Goal: Task Accomplishment & Management: Use online tool/utility

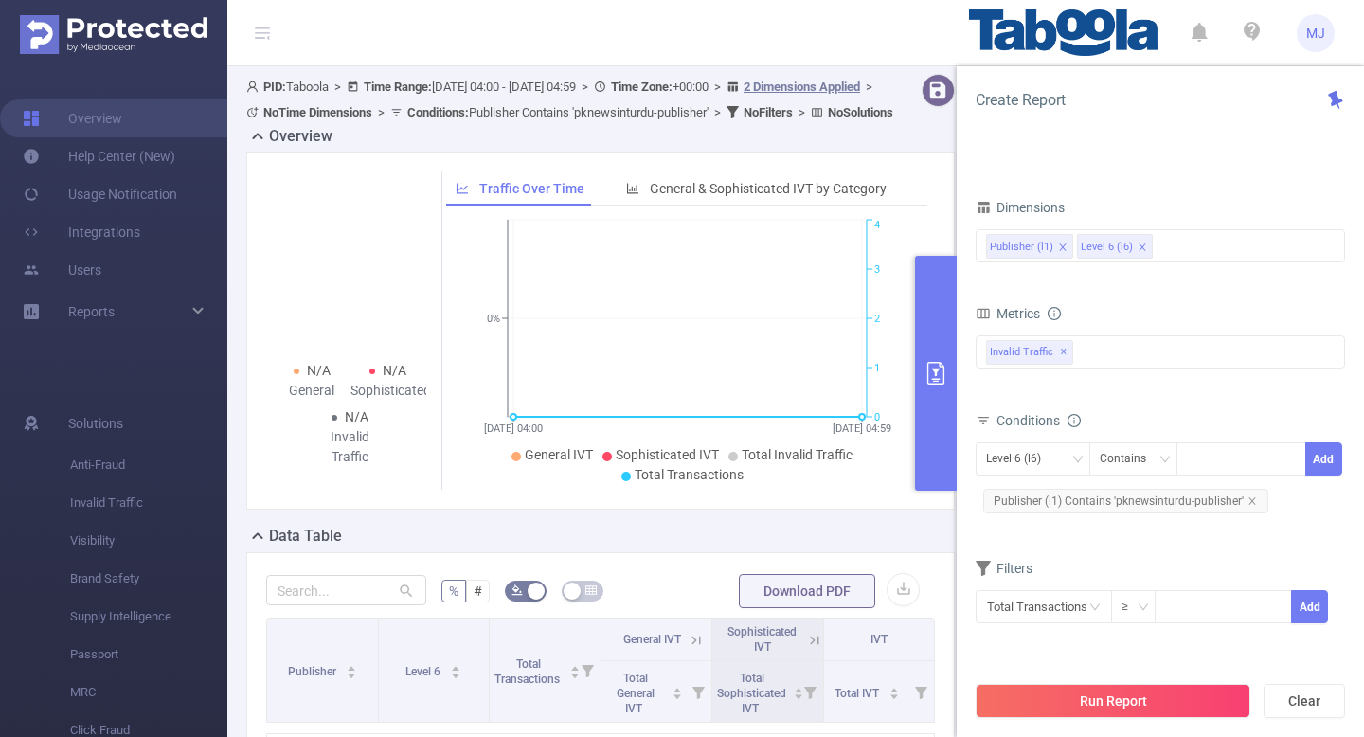
scroll to position [300, 0]
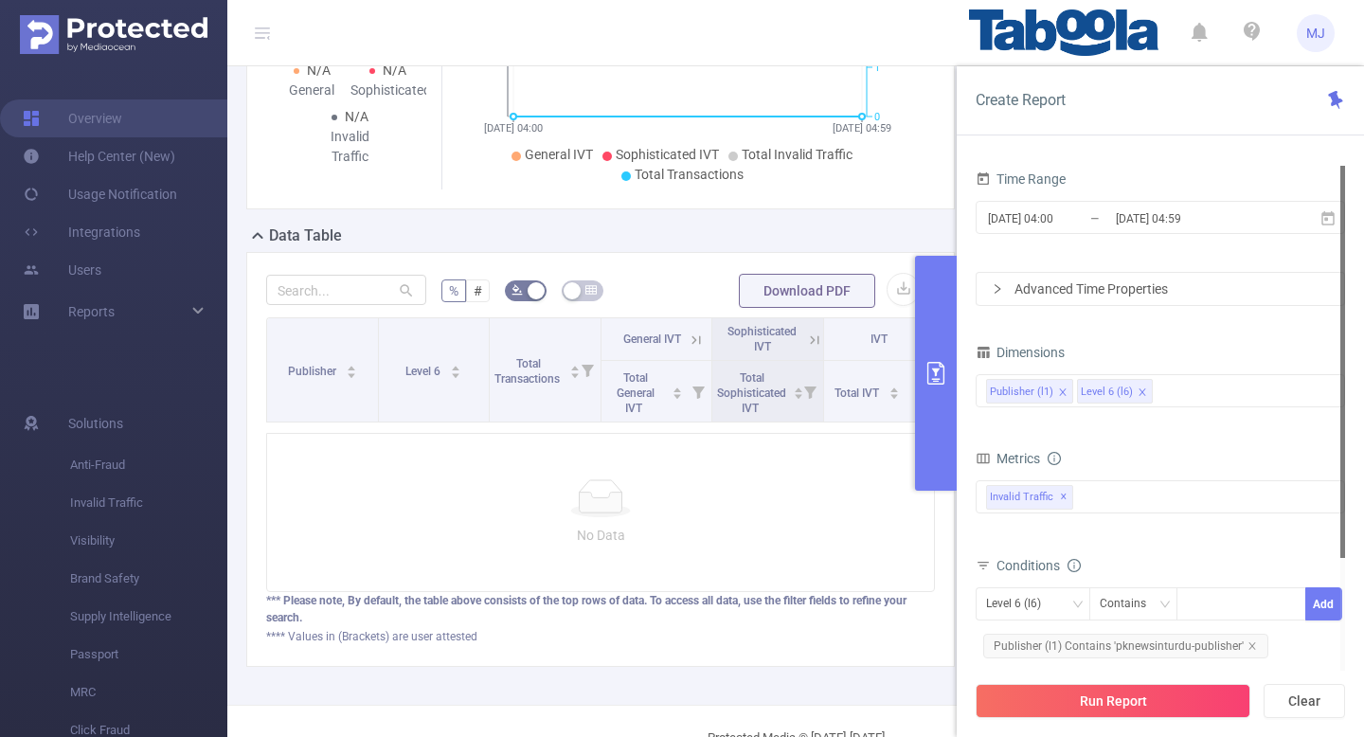
click at [1326, 44] on span "MJ" at bounding box center [1316, 33] width 38 height 38
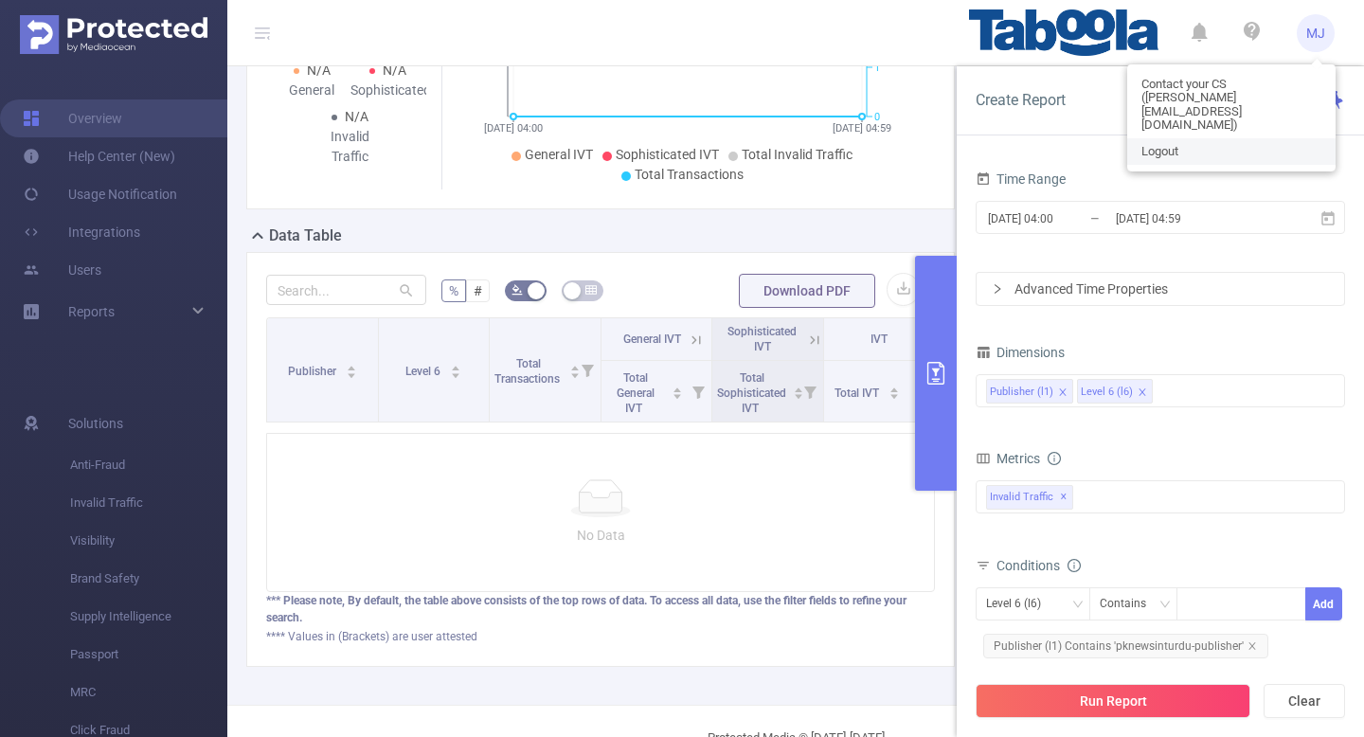
click at [1187, 138] on link "Logout" at bounding box center [1231, 151] width 208 height 27
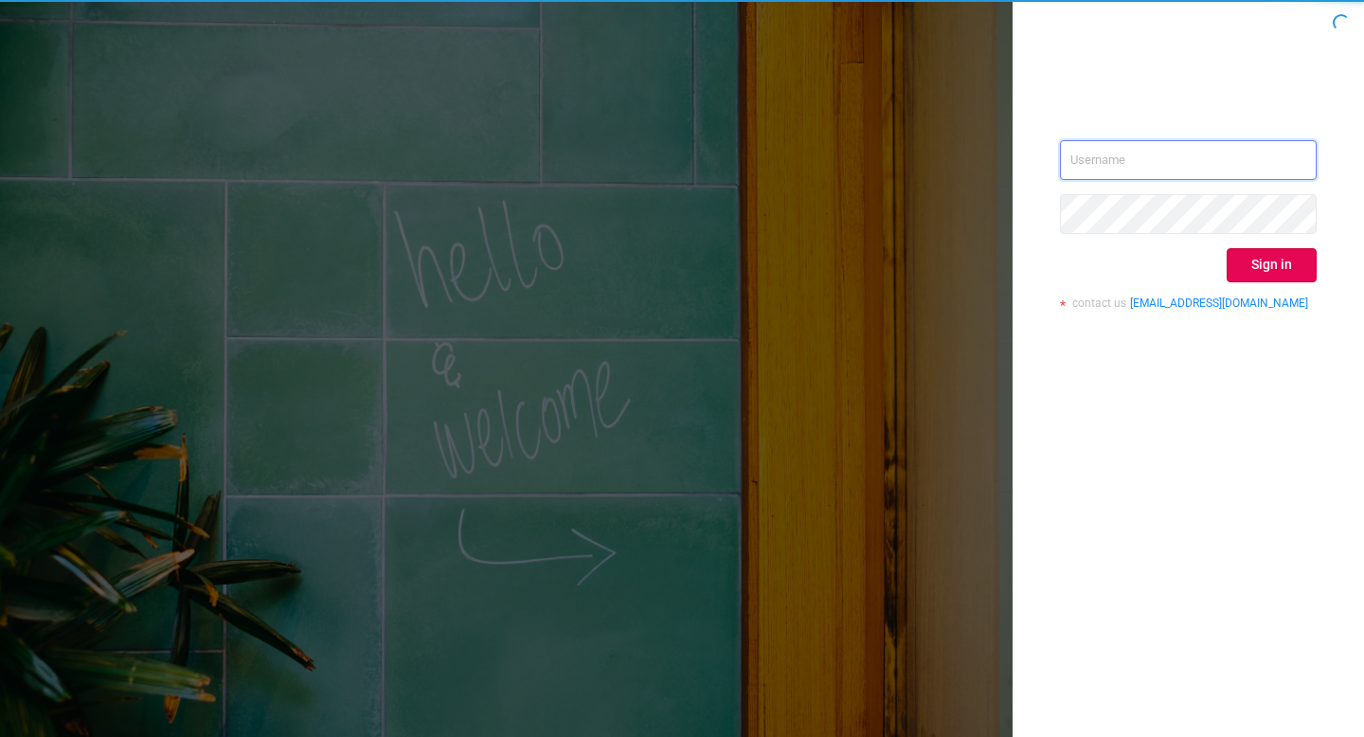
type input "[EMAIL_ADDRESS][DOMAIN_NAME]"
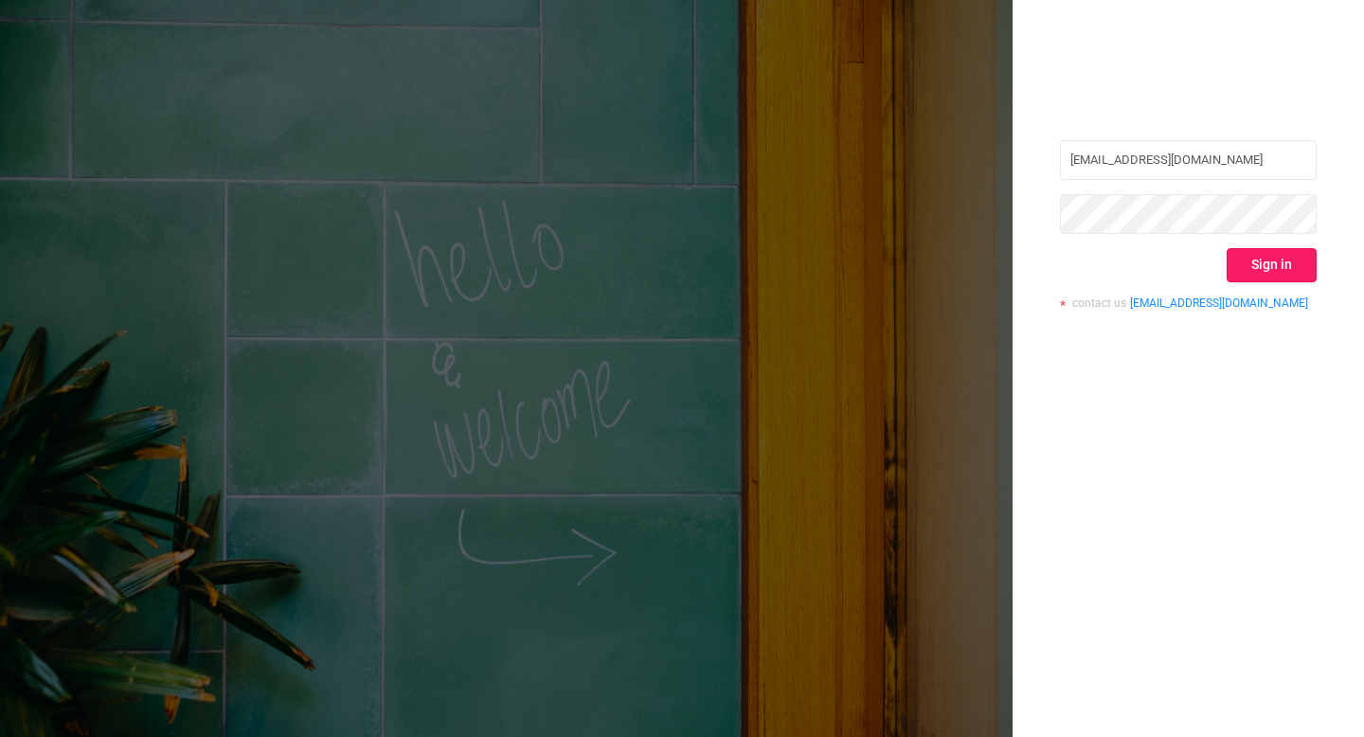
click at [1289, 268] on button "Sign in" at bounding box center [1272, 265] width 90 height 34
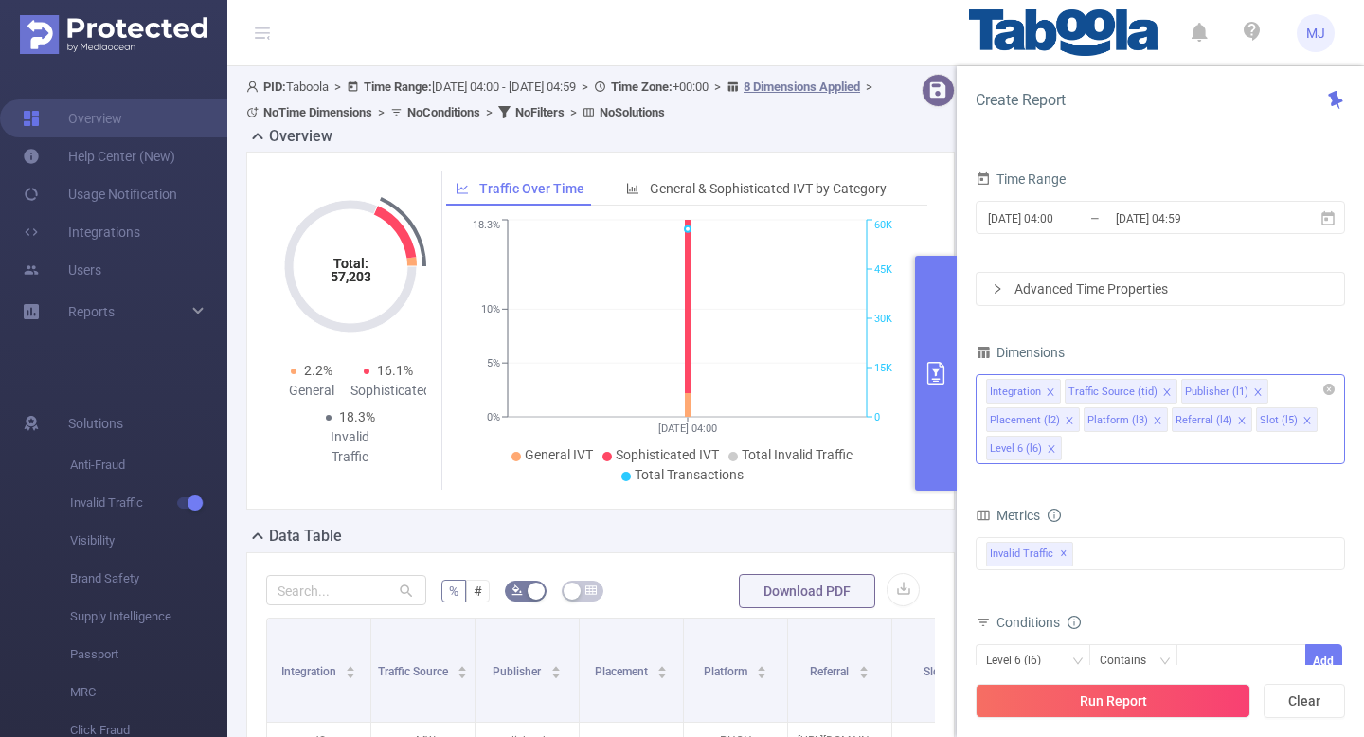
click at [1051, 390] on icon "icon: close" at bounding box center [1050, 391] width 9 height 9
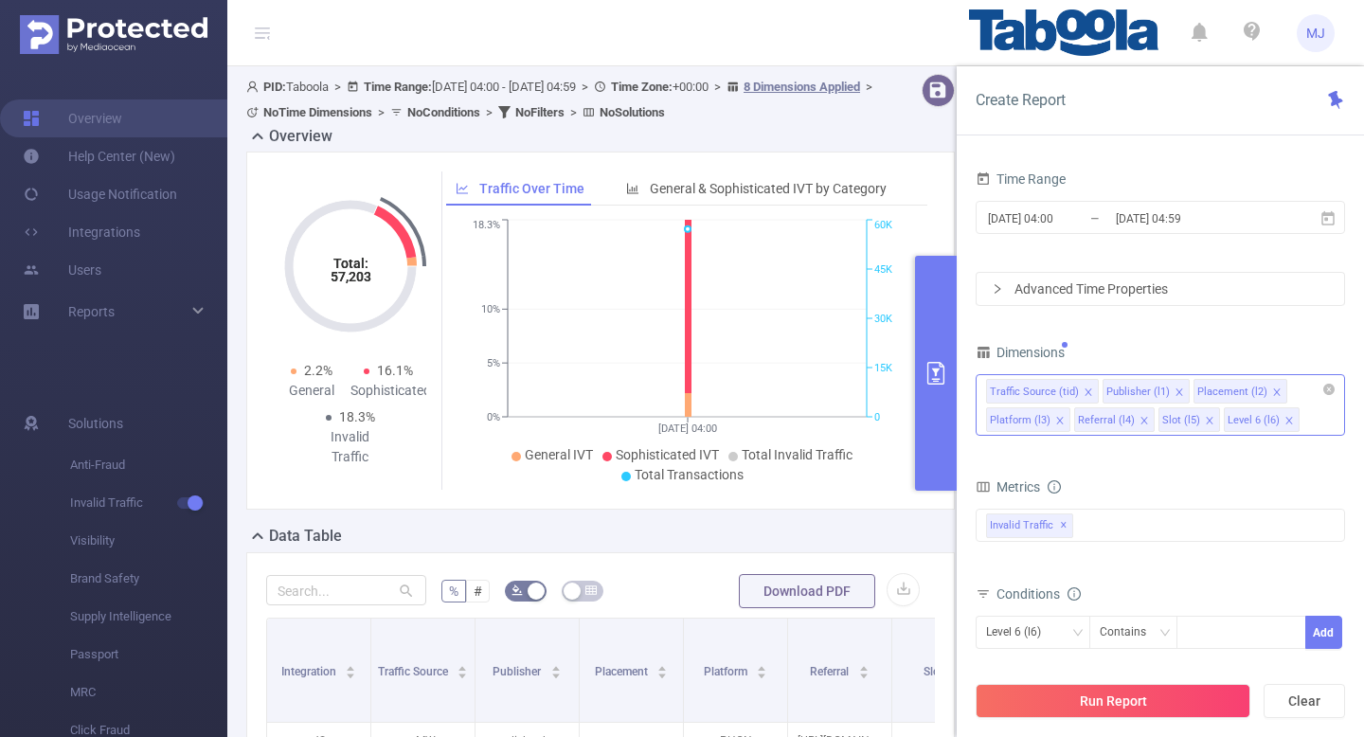
click at [1092, 388] on li "Traffic Source (tid)" at bounding box center [1042, 391] width 113 height 25
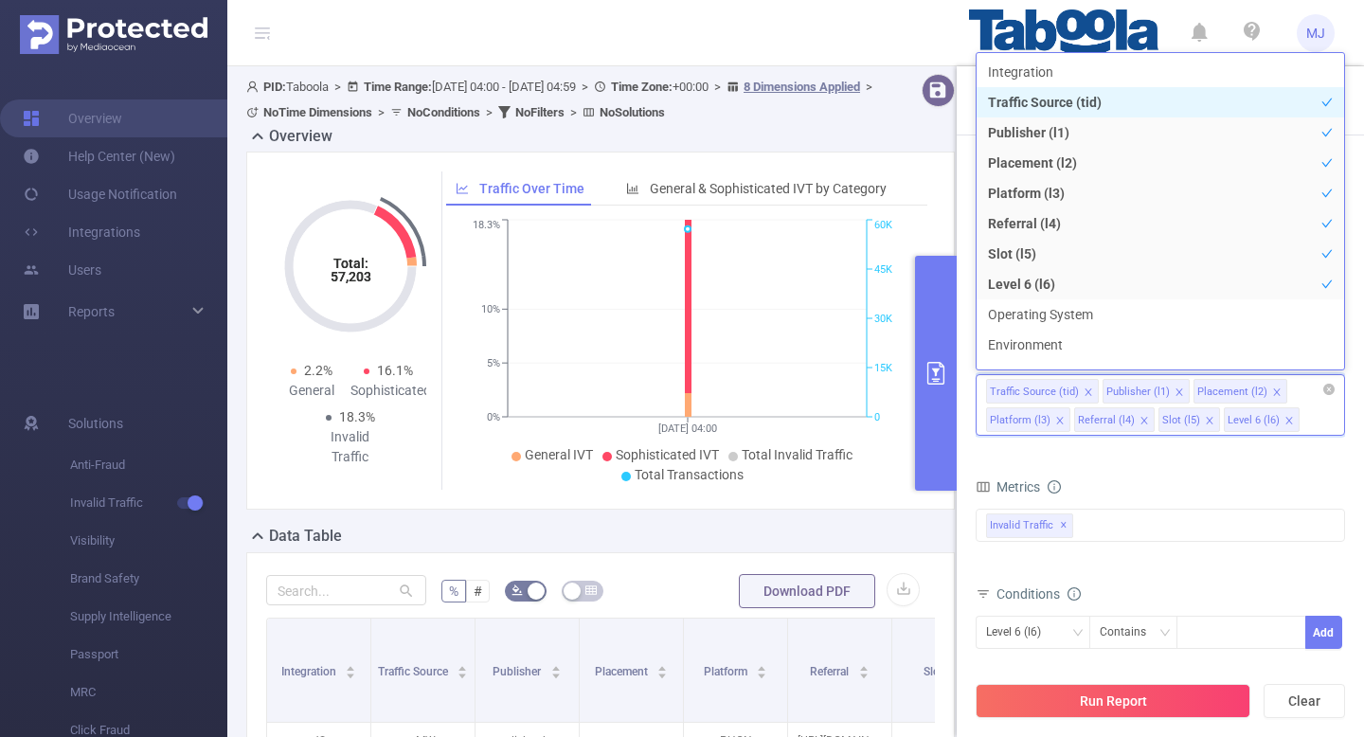
click at [1084, 388] on icon "icon: close" at bounding box center [1088, 391] width 9 height 9
click at [1118, 419] on icon "icon: close" at bounding box center [1121, 420] width 9 height 9
click at [1156, 390] on icon "icon: close" at bounding box center [1160, 391] width 9 height 9
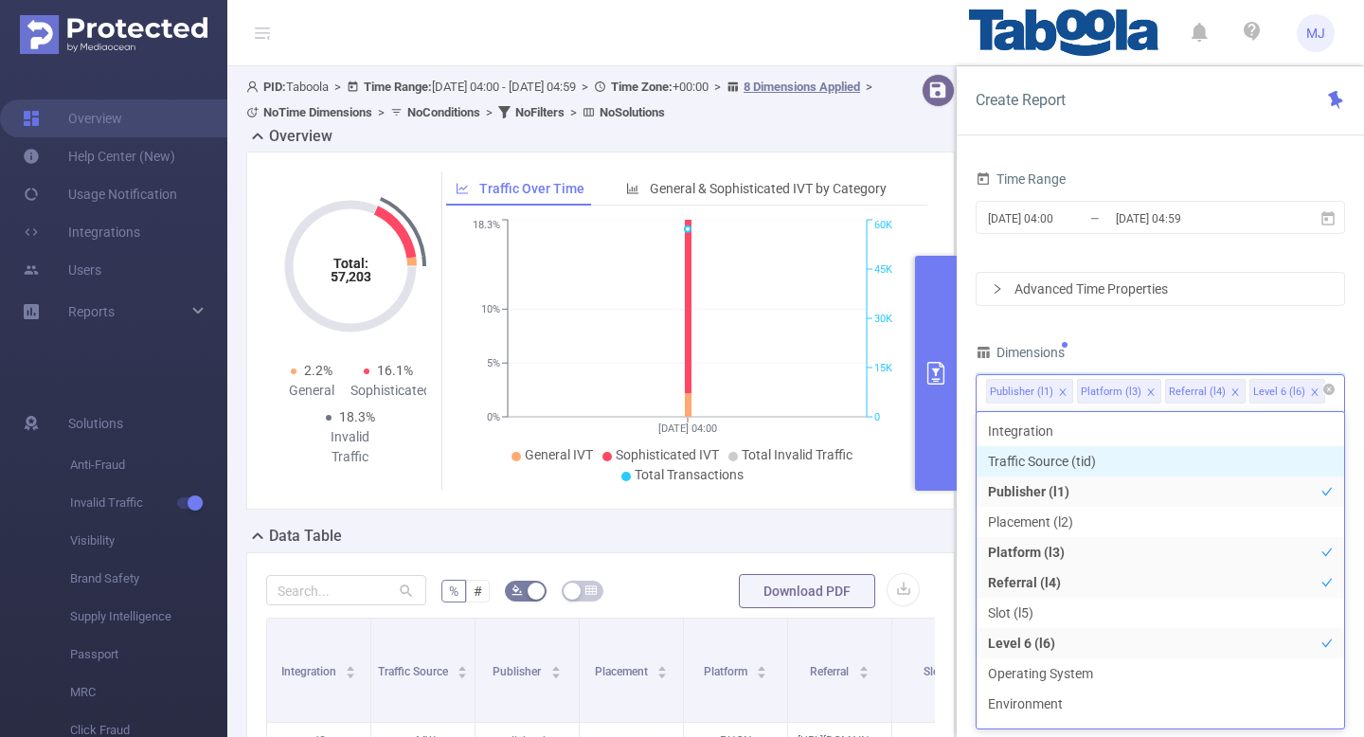
click at [1150, 394] on icon "icon: close" at bounding box center [1150, 391] width 9 height 9
click at [1142, 391] on icon "icon: close" at bounding box center [1146, 391] width 9 height 9
click at [1203, 335] on div "Time Range [DATE] 04:00 _ [DATE] 04:59 Advanced Time Properties Dimensions Publ…" at bounding box center [1160, 463] width 369 height 595
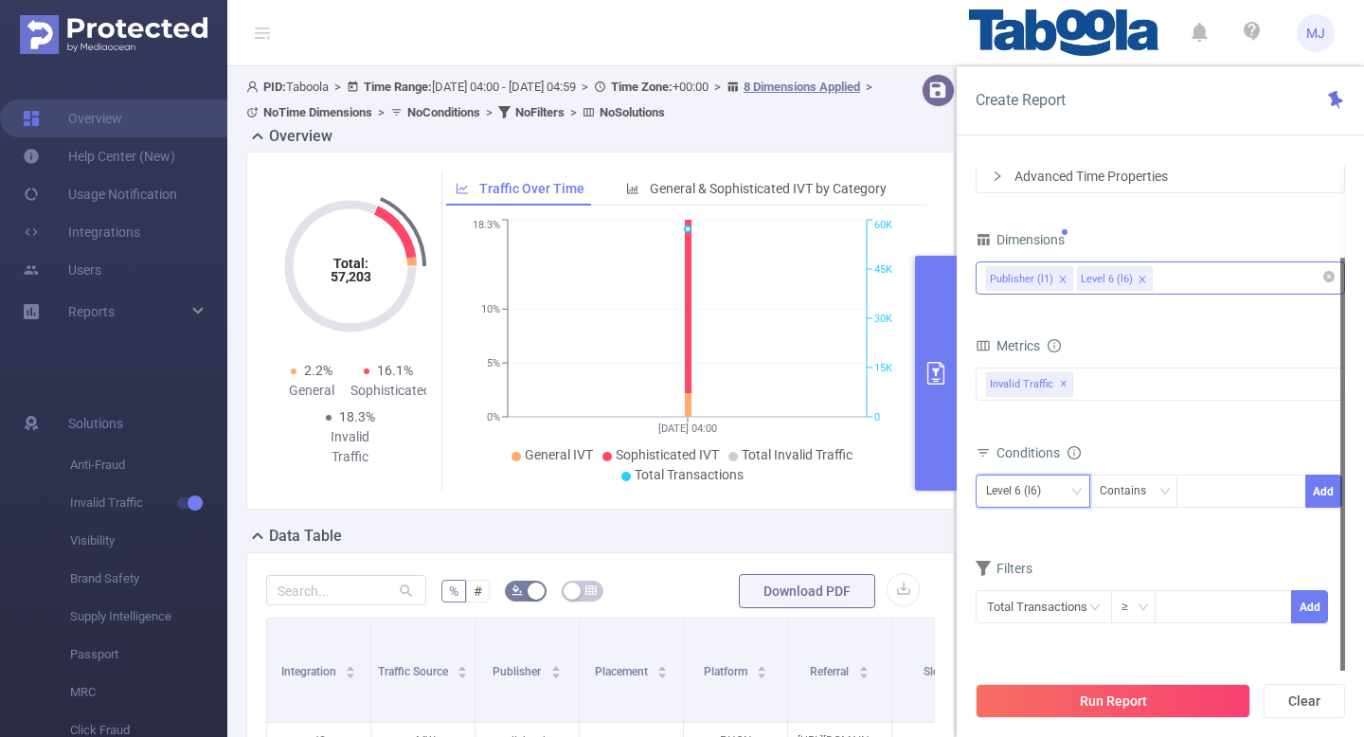
click at [1065, 496] on div "Level 6 (l6)" at bounding box center [1033, 490] width 94 height 31
click at [1035, 529] on li "Publisher (l1)" at bounding box center [1033, 530] width 115 height 30
click at [1237, 486] on div at bounding box center [1241, 490] width 109 height 31
paste input "pknewsinturdu-publisher"
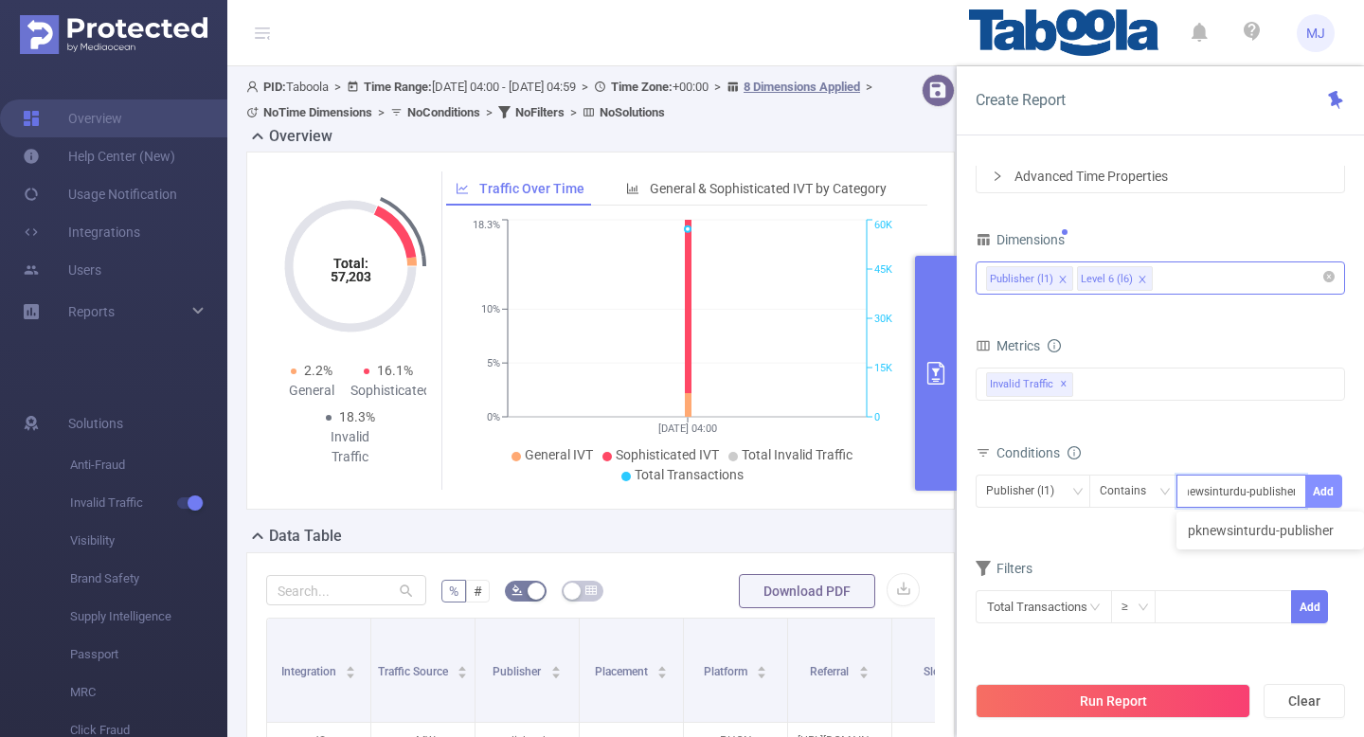
type input "pknewsinturdu-publisher"
click at [1331, 489] on button "Add" at bounding box center [1323, 491] width 37 height 33
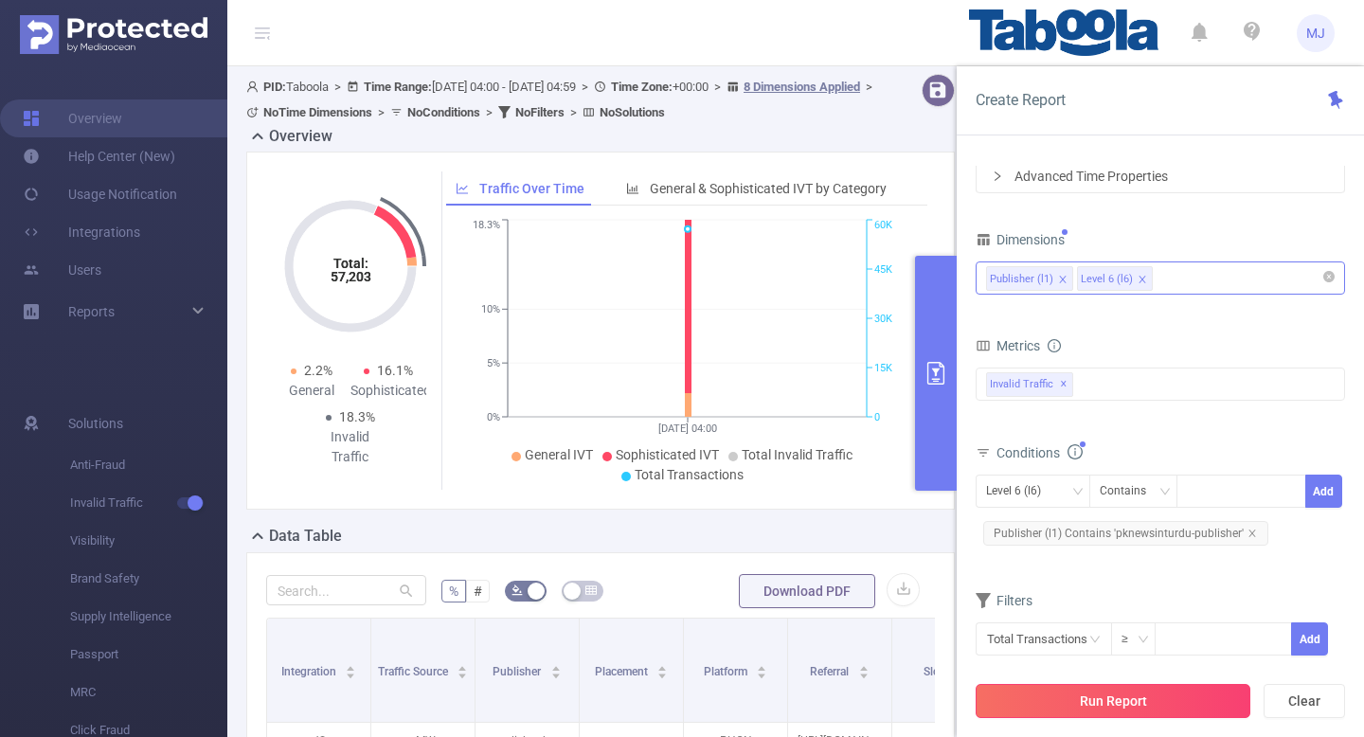
click at [1115, 701] on button "Run Report" at bounding box center [1113, 701] width 275 height 34
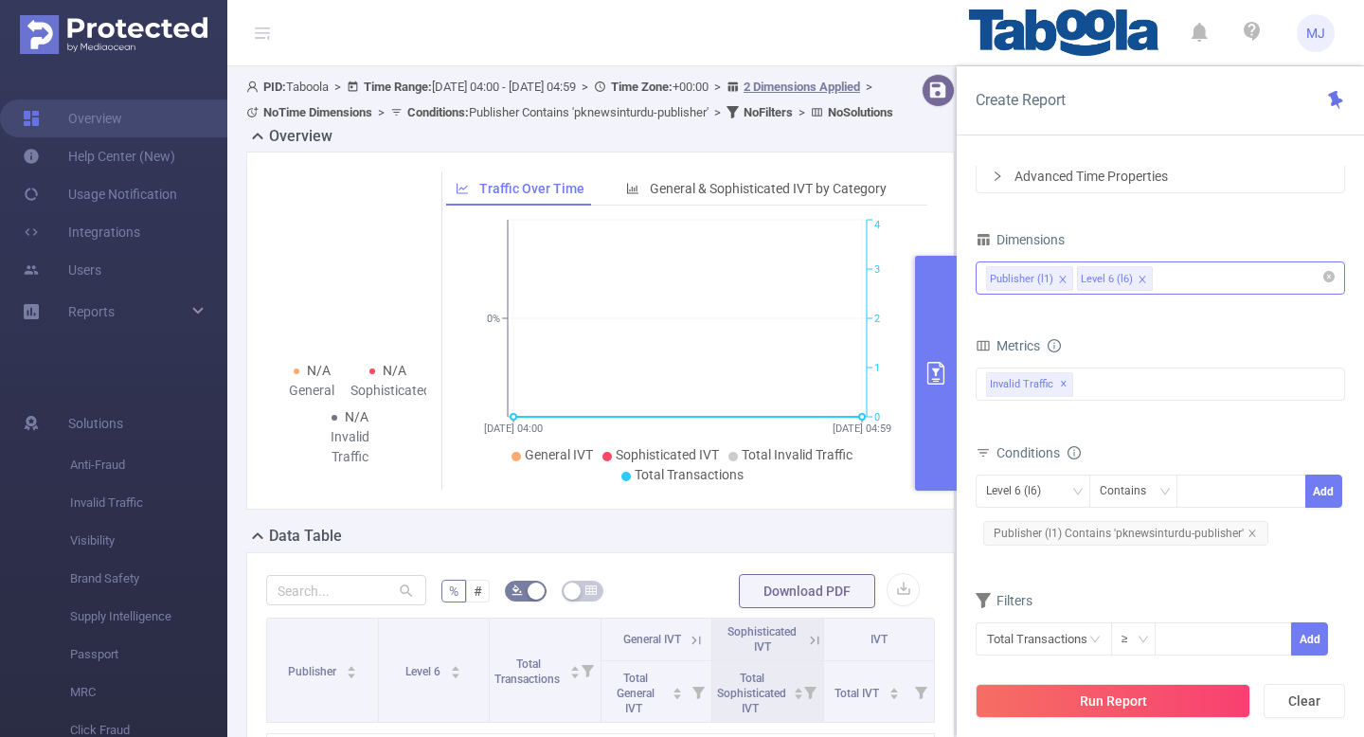
click at [936, 349] on button "primary" at bounding box center [936, 373] width 42 height 235
